Goal: Information Seeking & Learning: Learn about a topic

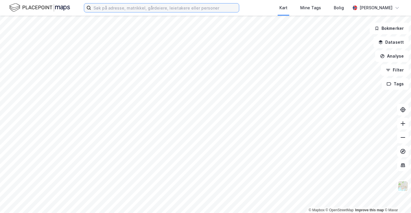
click at [140, 10] on input at bounding box center [165, 7] width 148 height 9
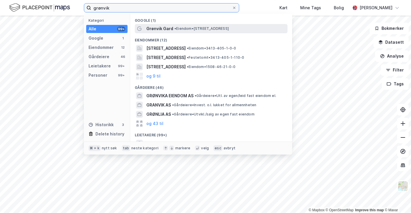
type input "grønvik"
click at [173, 31] on div "[PERSON_NAME] • Eiendom • [STREET_ADDRESS]" at bounding box center [216, 28] width 140 height 7
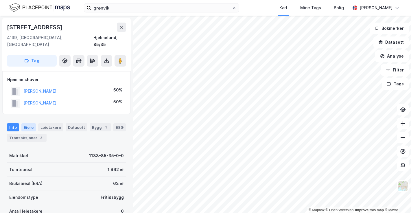
click at [31, 123] on div "Eiere" at bounding box center [28, 127] width 14 height 8
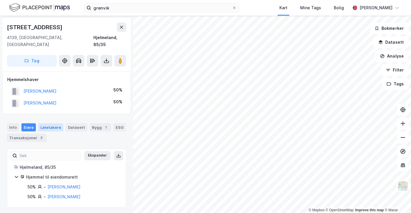
click at [44, 123] on div "Leietakere" at bounding box center [50, 127] width 25 height 8
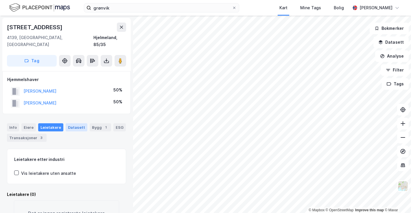
click at [73, 123] on div "Datasett" at bounding box center [77, 127] width 22 height 8
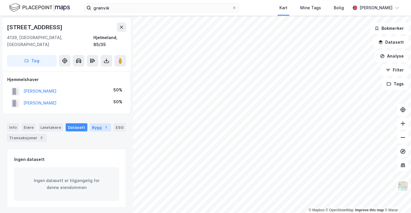
click at [93, 123] on div "Bygg 1" at bounding box center [100, 127] width 21 height 8
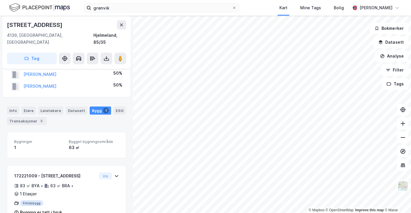
scroll to position [19, 0]
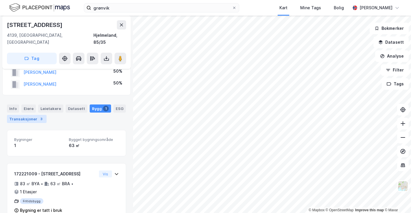
click at [27, 115] on div "Transaksjoner 3" at bounding box center [27, 119] width 40 height 8
